Goal: Task Accomplishment & Management: Use online tool/utility

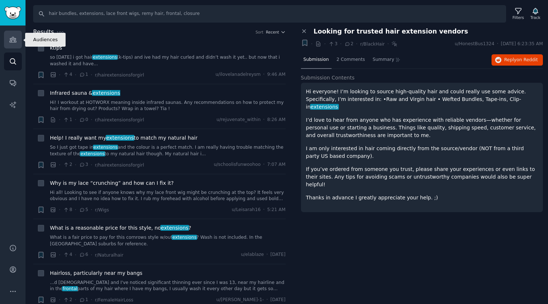
click at [10, 41] on icon "Sidebar" at bounding box center [13, 40] width 8 height 8
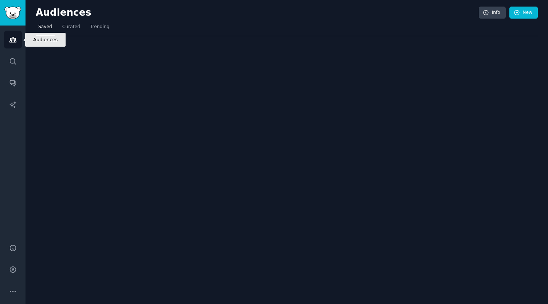
click at [10, 41] on icon "Sidebar" at bounding box center [13, 40] width 8 height 8
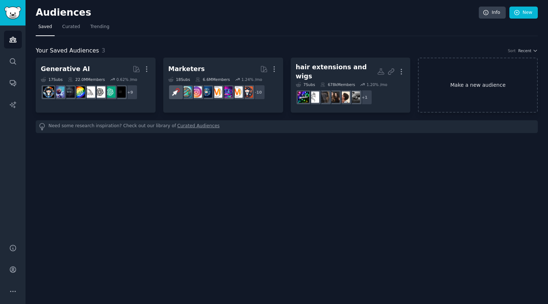
click at [469, 82] on link "Make a new audience" at bounding box center [478, 85] width 120 height 55
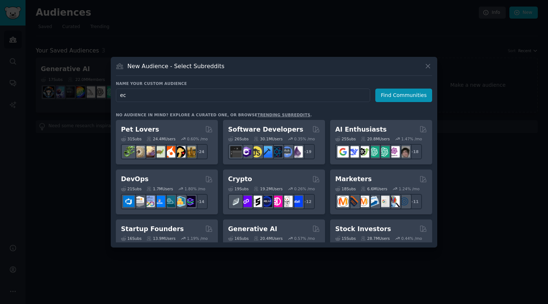
type input "e"
click at [180, 37] on div at bounding box center [274, 152] width 548 height 304
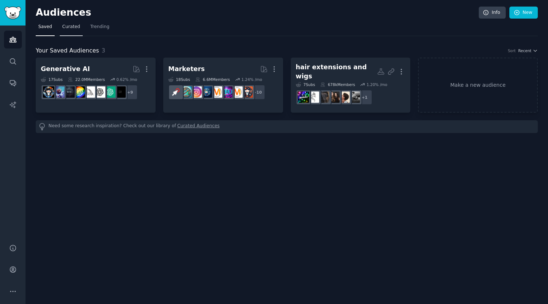
click at [66, 29] on span "Curated" at bounding box center [71, 27] width 18 height 7
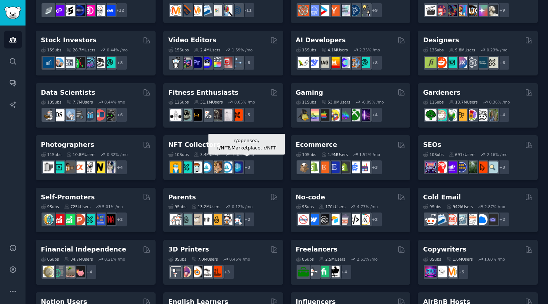
scroll to position [132, 0]
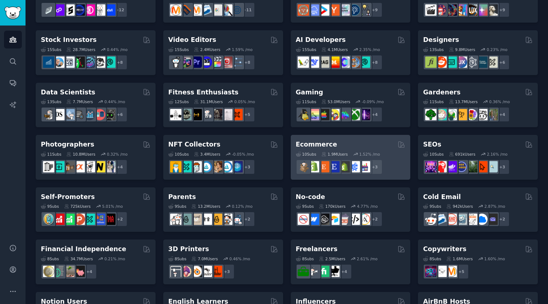
click at [302, 153] on div "10 Sub s" at bounding box center [306, 154] width 20 height 5
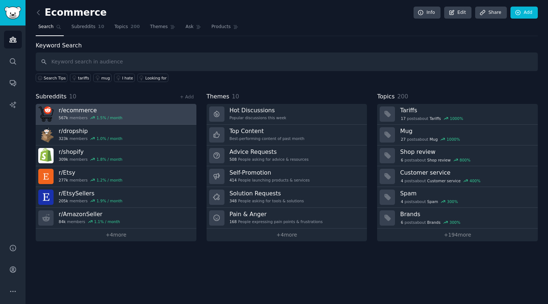
click at [118, 111] on link "r/ ecommerce 567k members 1.5 % / month" at bounding box center [116, 114] width 161 height 21
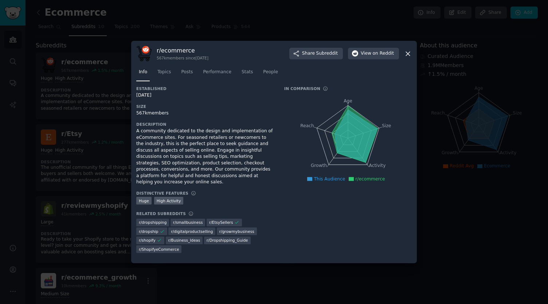
click at [213, 46] on div at bounding box center [274, 152] width 548 height 304
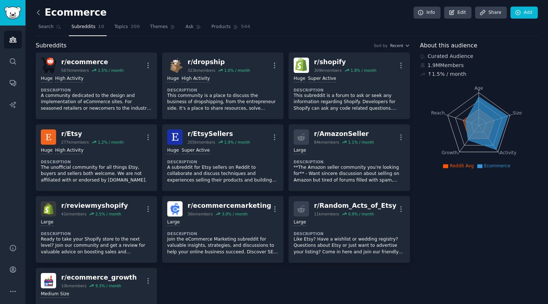
click at [37, 13] on icon at bounding box center [39, 13] width 8 height 8
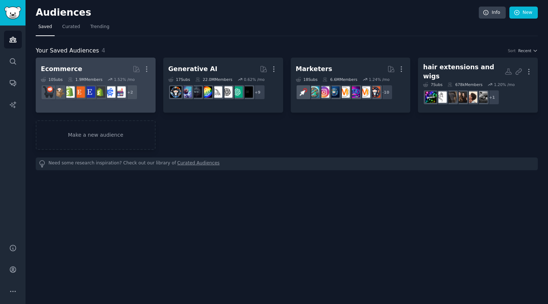
click at [115, 73] on h2 "Ecommerce More" at bounding box center [96, 69] width 110 height 13
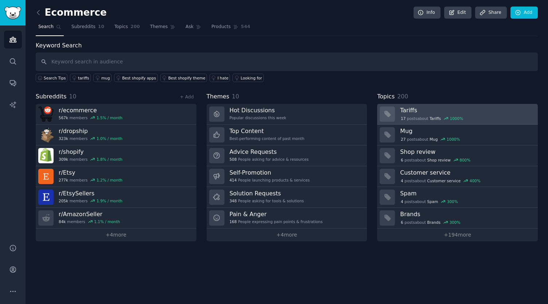
click at [437, 111] on h3 "Tariffs" at bounding box center [466, 110] width 133 height 8
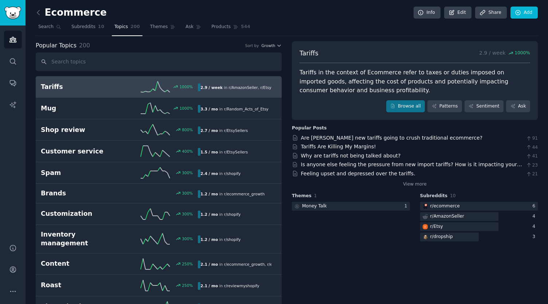
click at [123, 84] on div "1000 %" at bounding box center [158, 86] width 79 height 11
click at [446, 104] on link "Patterns" at bounding box center [444, 106] width 34 height 12
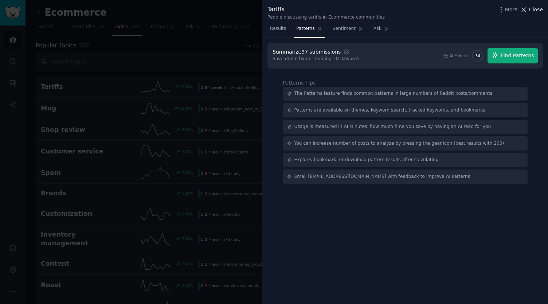
click at [538, 10] on span "Close" at bounding box center [536, 10] width 14 height 8
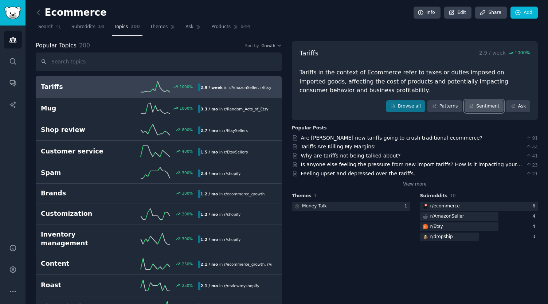
click at [484, 103] on link "Sentiment" at bounding box center [483, 106] width 39 height 12
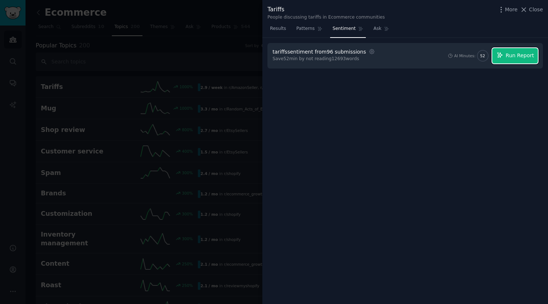
click at [507, 58] on button "Run Report" at bounding box center [515, 55] width 46 height 15
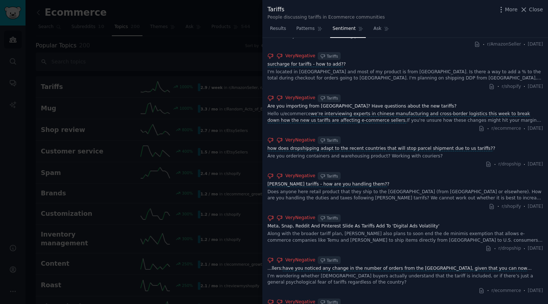
scroll to position [763, 0]
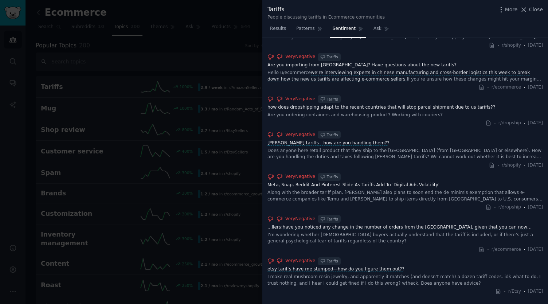
click at [10, 146] on div at bounding box center [274, 152] width 548 height 304
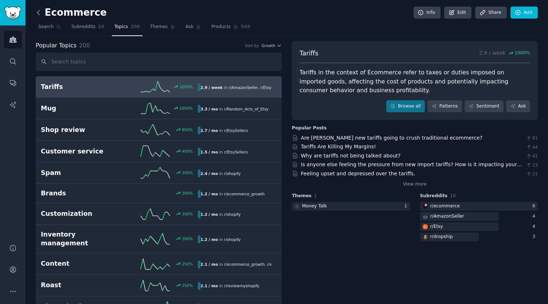
click at [38, 14] on icon at bounding box center [39, 13] width 8 height 8
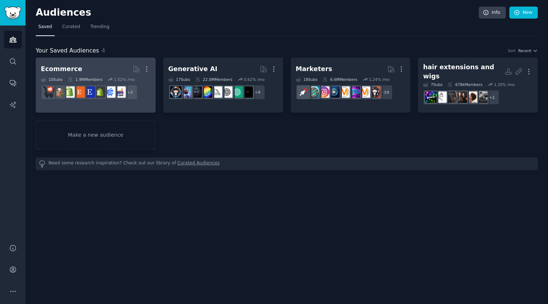
click at [106, 72] on h2 "Ecommerce More" at bounding box center [96, 69] width 110 height 13
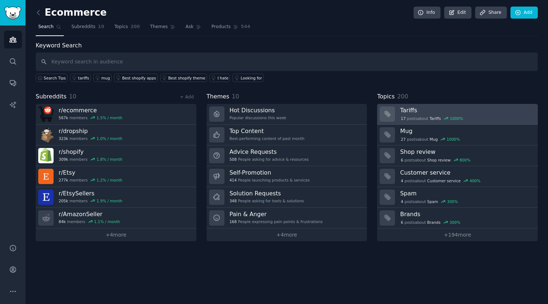
click at [444, 112] on h3 "Tariffs" at bounding box center [466, 110] width 133 height 8
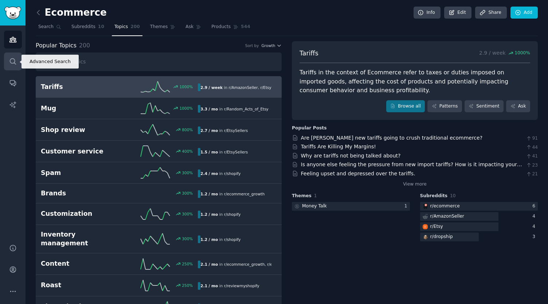
click at [16, 62] on icon "Sidebar" at bounding box center [13, 62] width 8 height 8
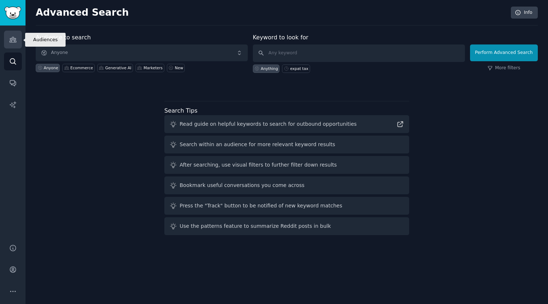
click at [13, 43] on icon "Sidebar" at bounding box center [13, 40] width 8 height 8
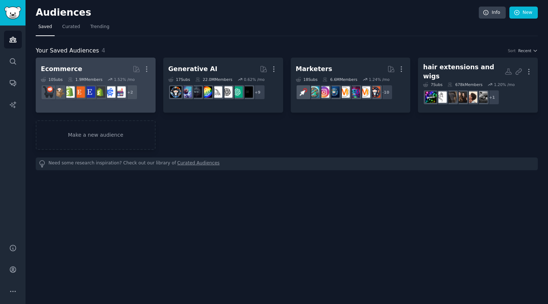
click at [113, 75] on h2 "Ecommerce More" at bounding box center [96, 69] width 110 height 13
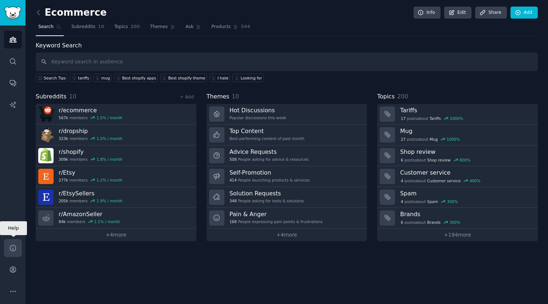
click at [13, 245] on icon "Sidebar" at bounding box center [13, 248] width 6 height 6
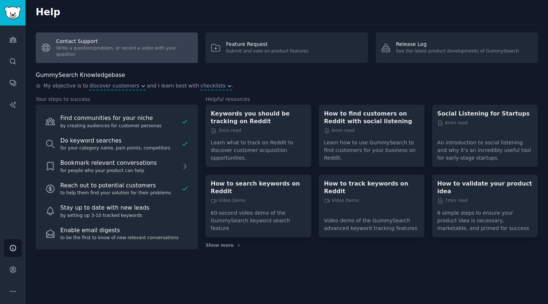
click at [109, 55] on link "Contact Support Write a question/problem, or record a video with your question" at bounding box center [117, 47] width 162 height 31
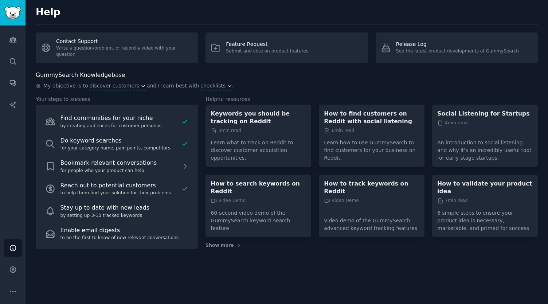
click at [323, 272] on div "Help Contact Support Write a question/problem, or record a video with your ques…" at bounding box center [286, 152] width 522 height 304
click at [13, 43] on link "Audiences" at bounding box center [13, 40] width 18 height 18
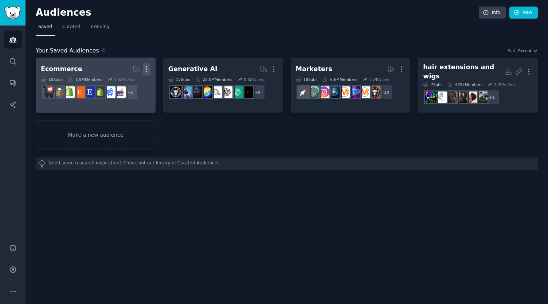
click at [147, 69] on icon "button" at bounding box center [147, 69] width 8 height 8
click at [133, 85] on p "Delete" at bounding box center [126, 84] width 17 height 8
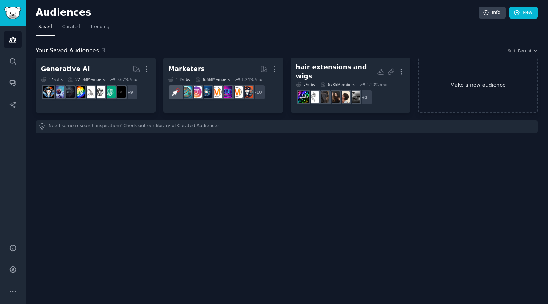
click at [451, 84] on link "Make a new audience" at bounding box center [478, 85] width 120 height 55
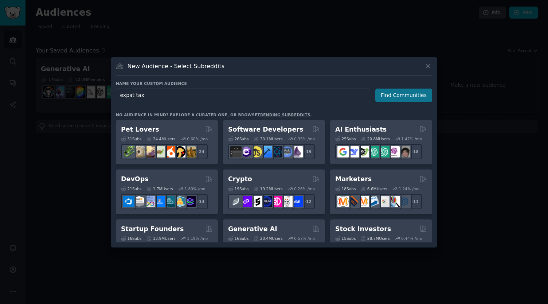
type input "expat tax"
click at [402, 94] on button "Find Communities" at bounding box center [403, 95] width 57 height 13
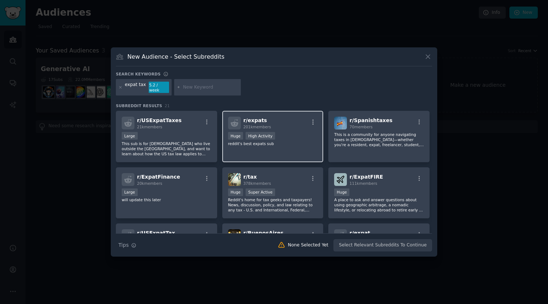
click at [294, 119] on div "r/ expats 201k members" at bounding box center [273, 123] width 90 height 13
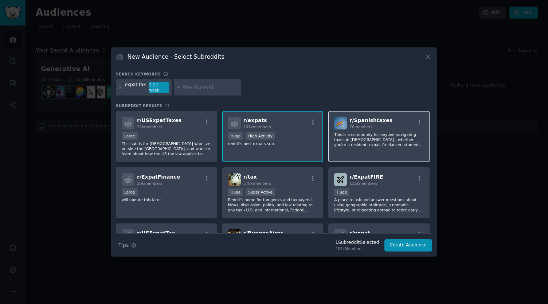
click at [361, 117] on span "r/ Spanishtaxes" at bounding box center [370, 120] width 43 height 6
click at [375, 117] on span "r/ Spanishtaxes" at bounding box center [370, 120] width 43 height 6
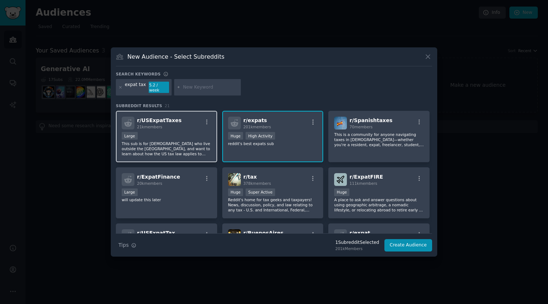
click at [174, 126] on div "r/ USExpatTaxes 21k members" at bounding box center [167, 123] width 90 height 13
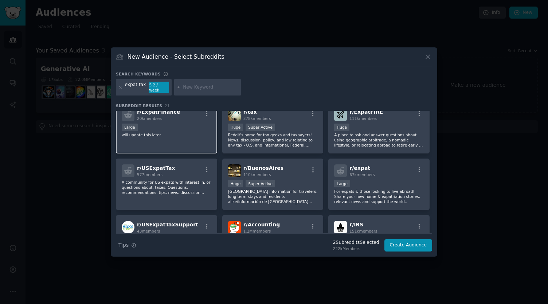
scroll to position [63, 0]
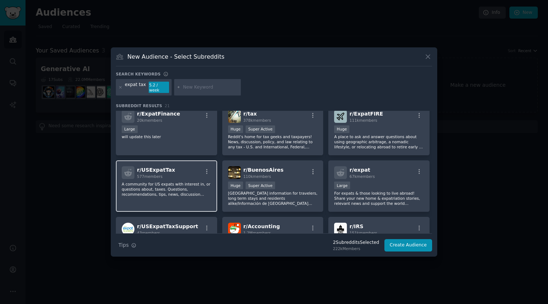
click at [175, 173] on div "r/ USExpatTax 577 members" at bounding box center [167, 172] width 90 height 13
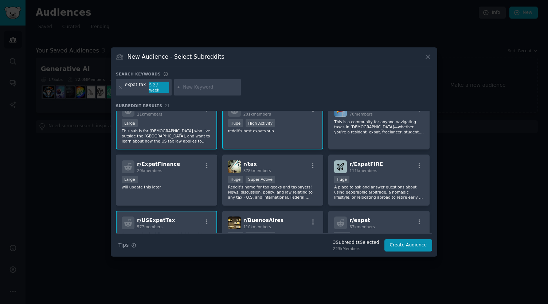
scroll to position [0, 0]
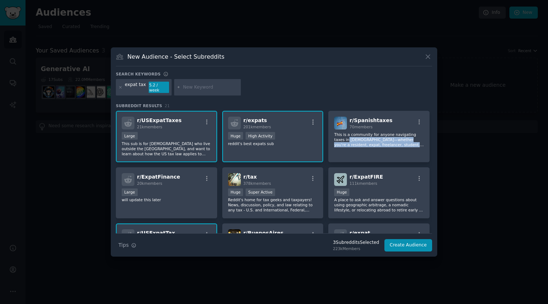
drag, startPoint x: 433, startPoint y: 128, endPoint x: 431, endPoint y: 150, distance: 22.3
click at [431, 150] on div "New Audience - Select Subreddits Search keywords expat tax 5.2 / week Subreddit…" at bounding box center [274, 151] width 326 height 209
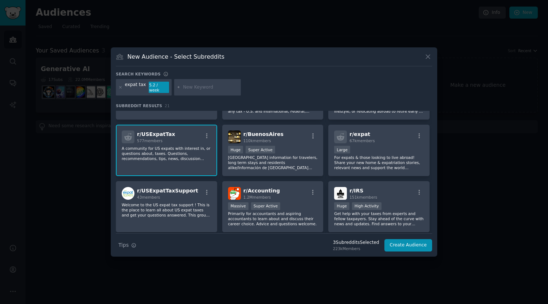
scroll to position [98, 0]
click at [141, 196] on span "43 members" at bounding box center [148, 198] width 23 height 4
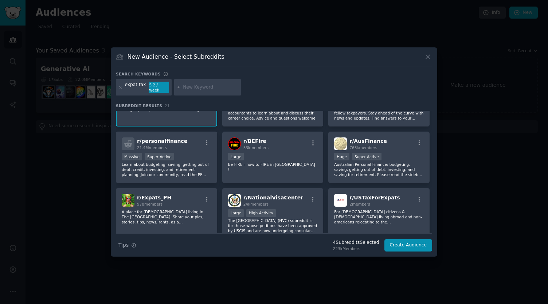
scroll to position [201, 0]
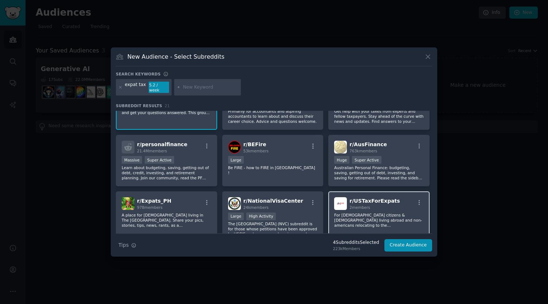
click at [392, 204] on div "r/ USTaxForExpats 2 members" at bounding box center [379, 203] width 90 height 13
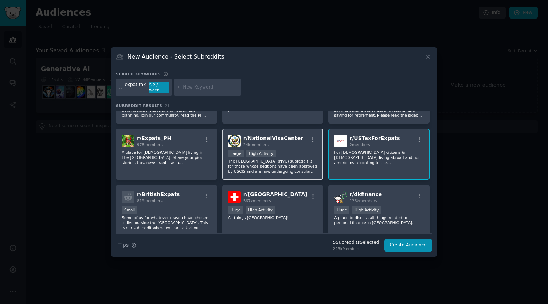
scroll to position [264, 0]
drag, startPoint x: 432, startPoint y: 215, endPoint x: 431, endPoint y: 225, distance: 10.2
click at [431, 225] on div "New Audience - Select Subreddits Search keywords expat tax 5.2 / week Subreddit…" at bounding box center [274, 151] width 326 height 209
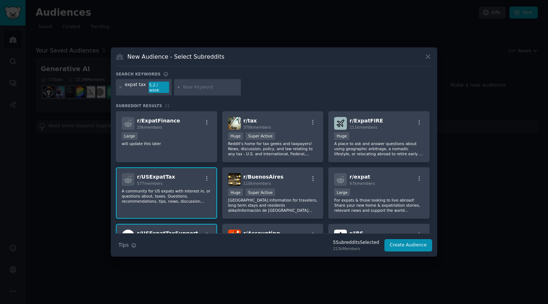
scroll to position [0, 0]
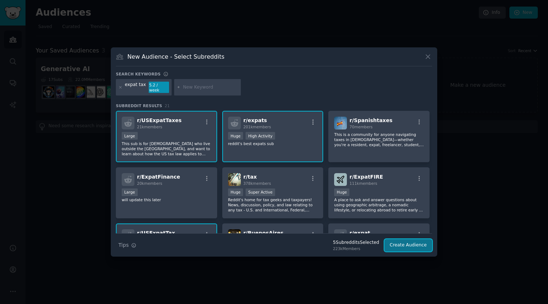
click at [402, 243] on button "Create Audience" at bounding box center [408, 245] width 48 height 12
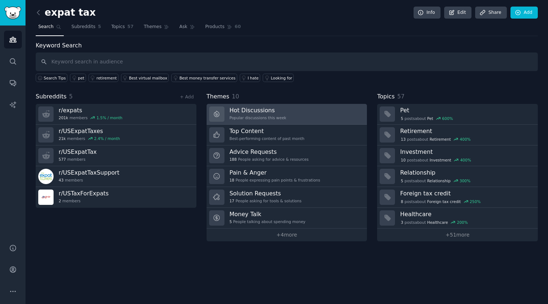
click at [254, 109] on h3 "Hot Discussions" at bounding box center [257, 110] width 57 height 8
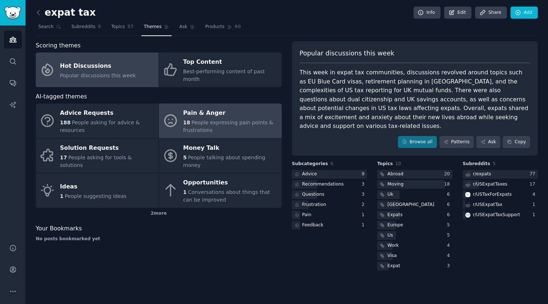
click at [184, 109] on div "Pain & Anger" at bounding box center [230, 113] width 95 height 12
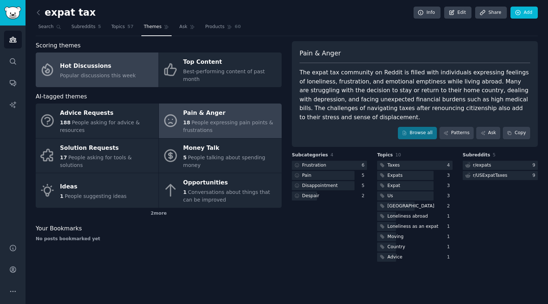
click at [78, 66] on div "Hot Discussions" at bounding box center [98, 66] width 76 height 12
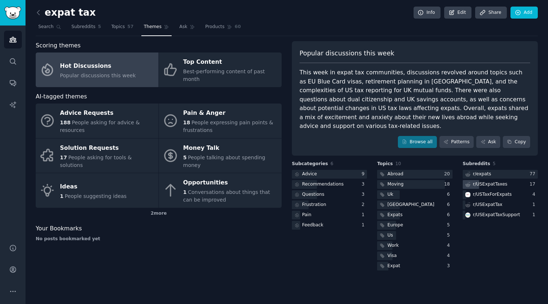
click at [494, 181] on div "r/ USExpatTaxes" at bounding box center [490, 184] width 35 height 7
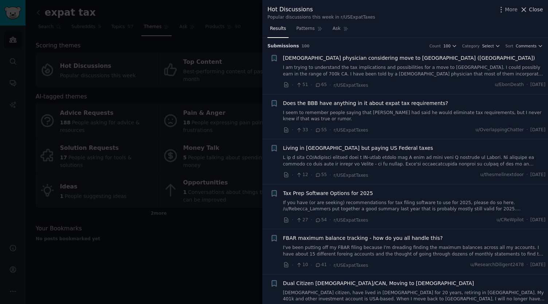
click at [522, 9] on icon at bounding box center [524, 10] width 8 height 8
